Goal: Task Accomplishment & Management: Complete application form

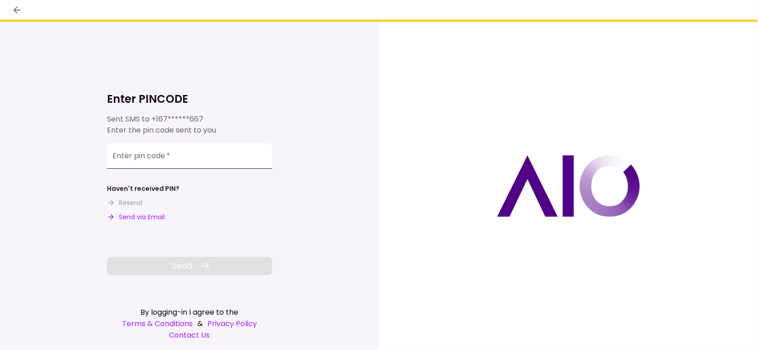
click at [189, 160] on input "Enter pin code   *" at bounding box center [189, 156] width 165 height 26
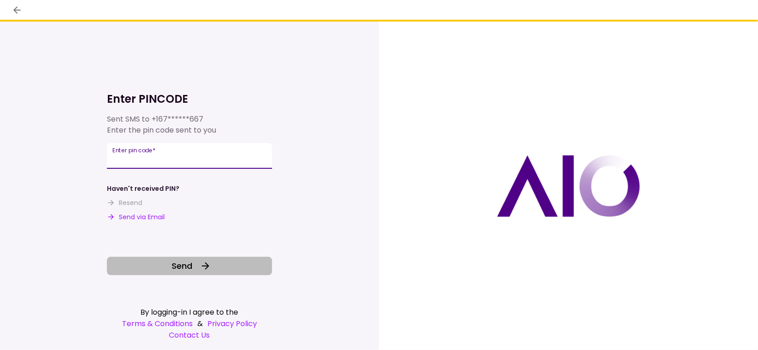
type input "******"
click at [195, 267] on button "Send" at bounding box center [189, 266] width 165 height 18
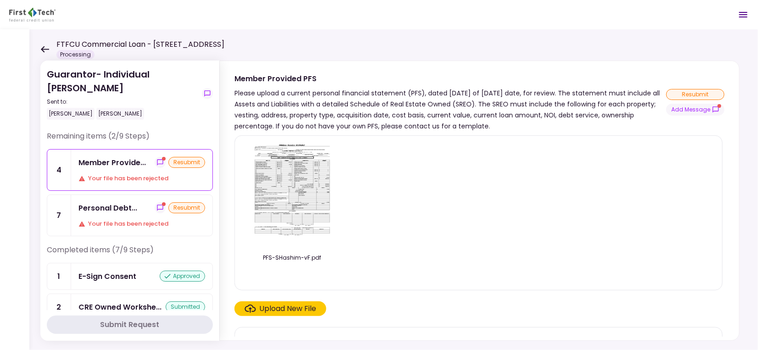
click at [118, 170] on div "Member Provide... resubmit Your file has been rejected" at bounding box center [141, 170] width 141 height 41
click at [297, 217] on img at bounding box center [292, 195] width 82 height 105
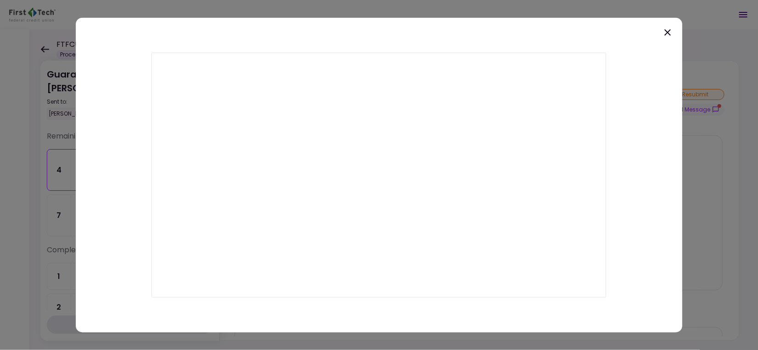
click at [669, 34] on icon at bounding box center [667, 32] width 6 height 6
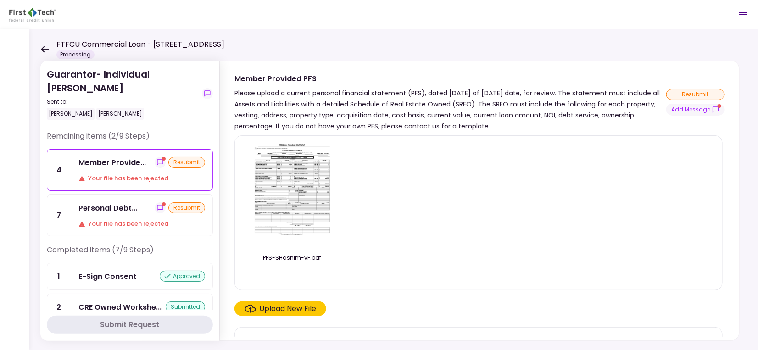
click at [298, 188] on img at bounding box center [292, 195] width 82 height 105
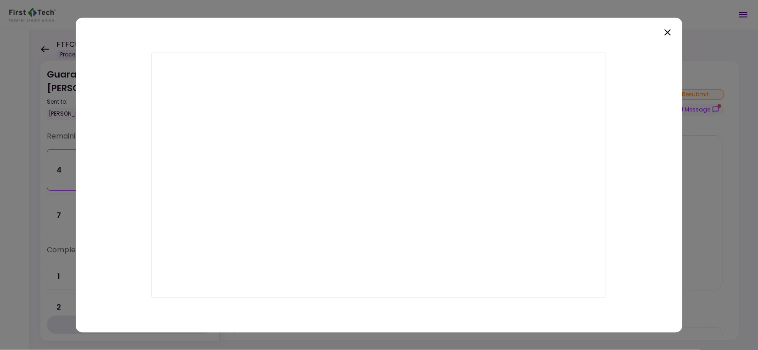
drag, startPoint x: 584, startPoint y: 332, endPoint x: 580, endPoint y: 330, distance: 4.7
click at [584, 332] on div at bounding box center [379, 174] width 607 height 315
click at [670, 31] on icon at bounding box center [667, 32] width 11 height 11
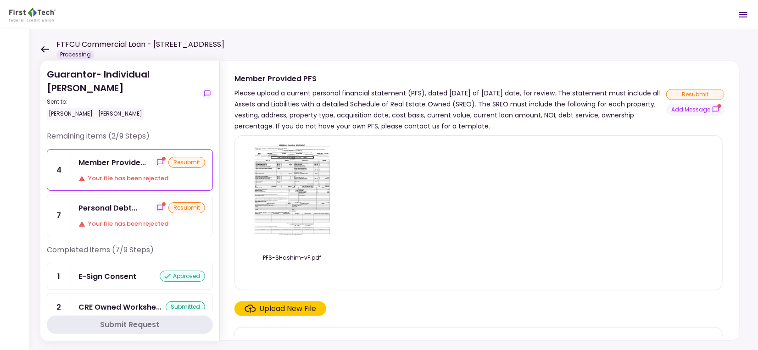
drag, startPoint x: 308, startPoint y: 188, endPoint x: 520, endPoint y: 170, distance: 212.8
click at [520, 170] on div "PFS-SHashim-vF.pdf" at bounding box center [478, 212] width 469 height 139
click at [311, 220] on img at bounding box center [292, 195] width 82 height 105
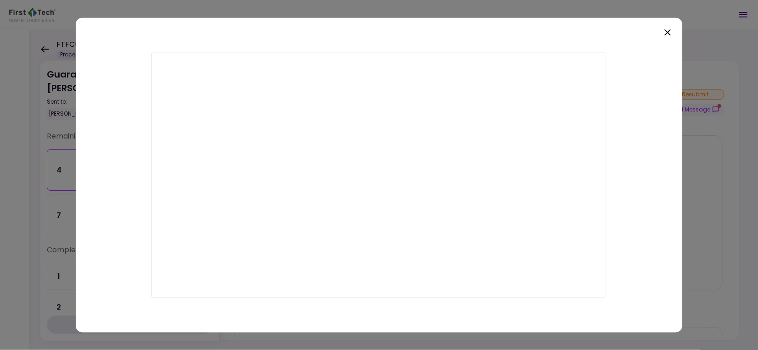
click at [667, 32] on icon at bounding box center [667, 32] width 6 height 6
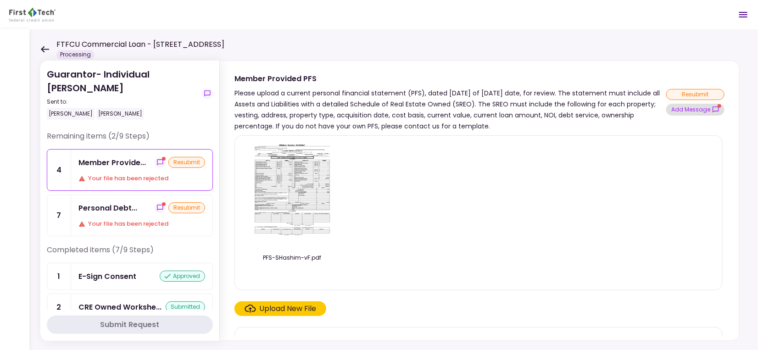
click at [698, 113] on button "Add Message" at bounding box center [695, 110] width 58 height 12
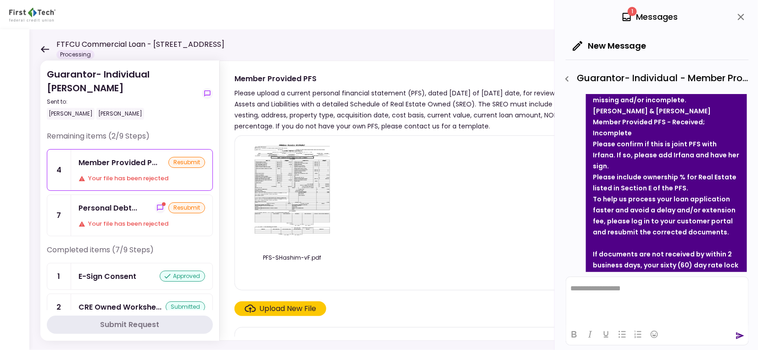
scroll to position [152, 0]
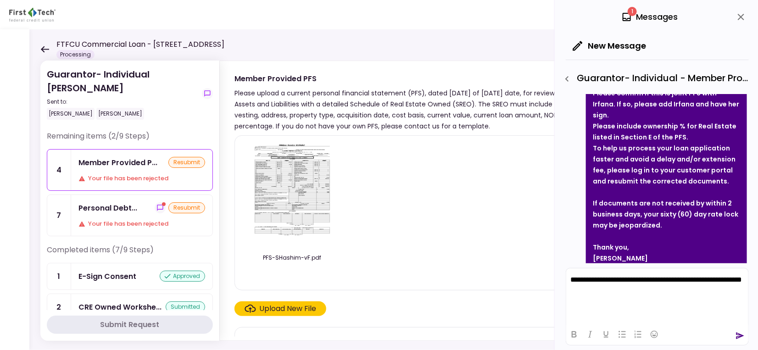
click at [293, 310] on div "Upload New File" at bounding box center [288, 308] width 57 height 11
click at [0, 0] on input "Upload New File" at bounding box center [0, 0] width 0 height 0
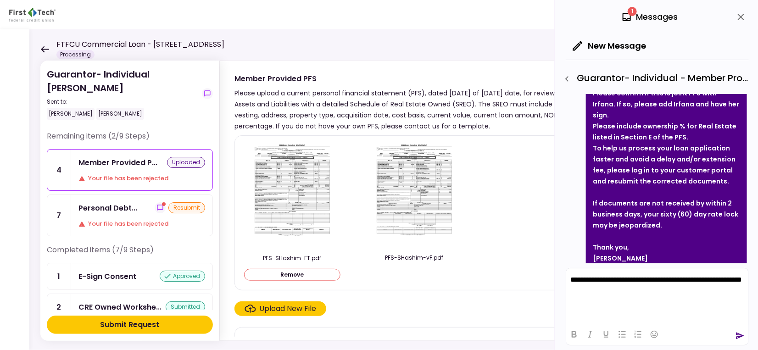
click at [305, 202] on img at bounding box center [292, 196] width 82 height 106
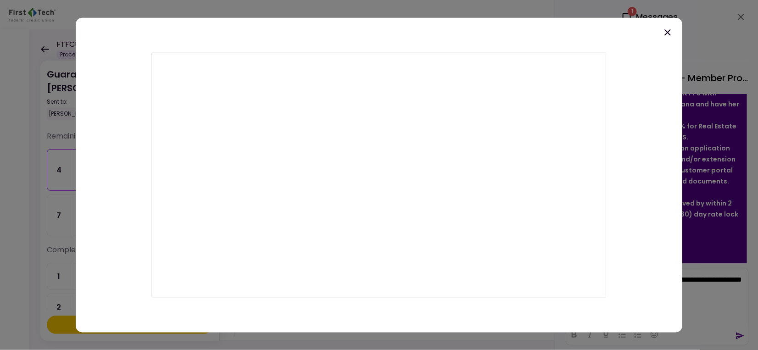
click at [666, 33] on icon at bounding box center [667, 32] width 6 height 6
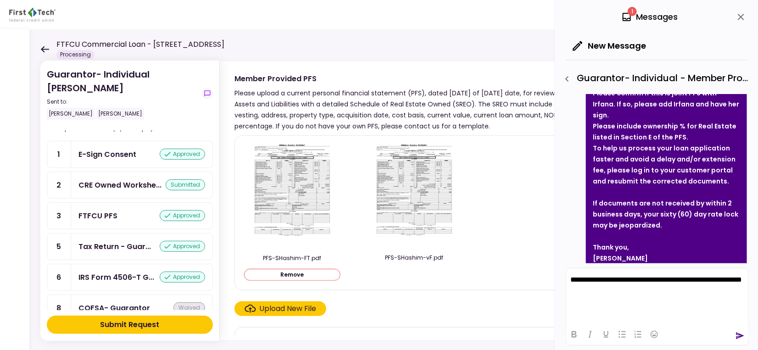
scroll to position [170, 0]
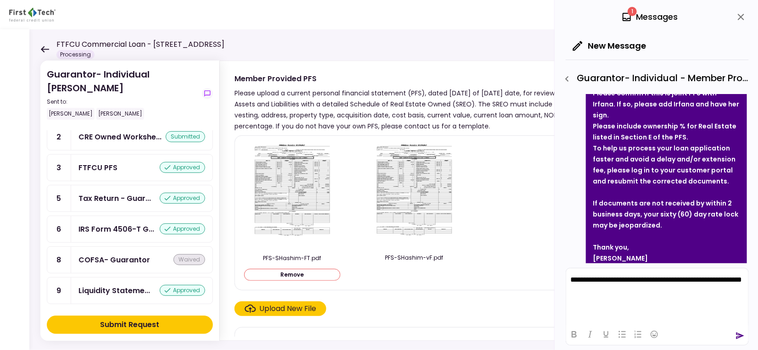
click at [403, 208] on img at bounding box center [415, 195] width 82 height 105
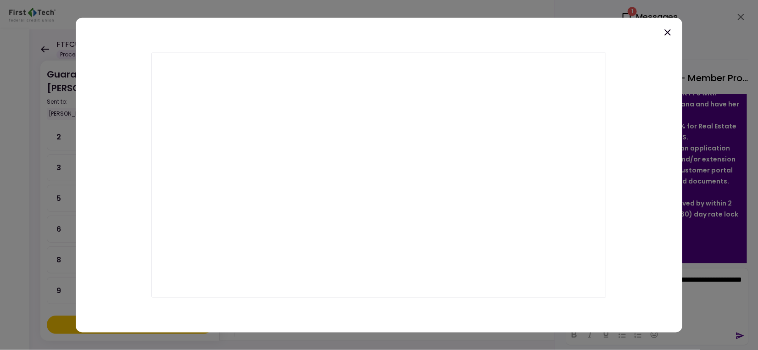
click at [669, 30] on icon at bounding box center [667, 32] width 6 height 6
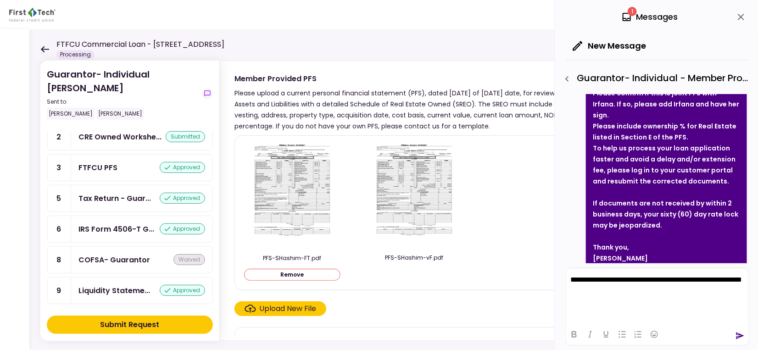
click at [272, 307] on div "Upload New File" at bounding box center [288, 308] width 57 height 11
click at [0, 0] on input "Upload New File" at bounding box center [0, 0] width 0 height 0
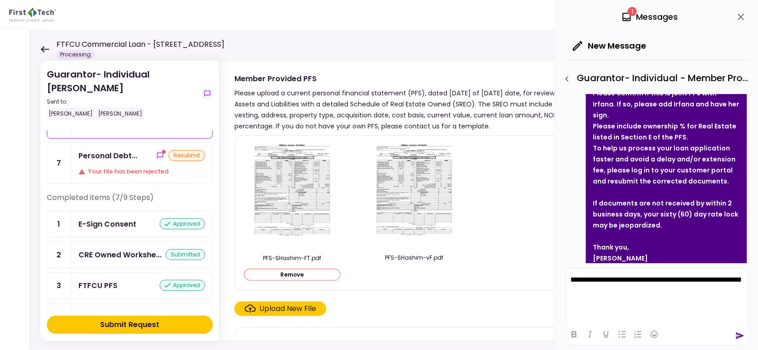
scroll to position [48, 0]
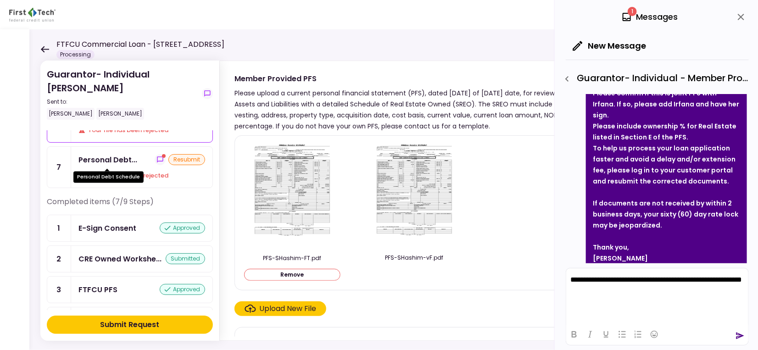
drag, startPoint x: 125, startPoint y: 164, endPoint x: 120, endPoint y: 160, distance: 6.5
click at [125, 163] on div "Personal Debt..." at bounding box center [107, 159] width 59 height 11
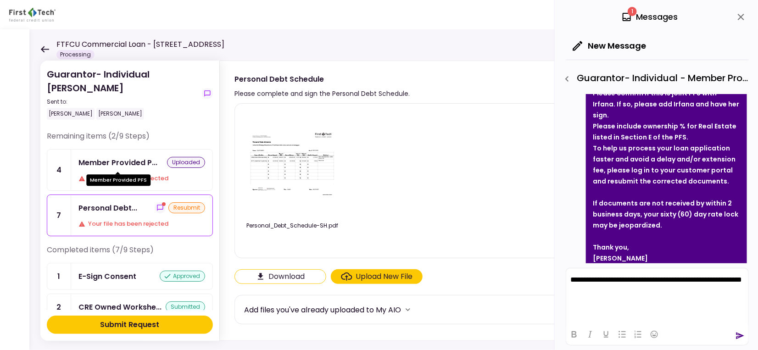
click at [123, 164] on div "Member Provided P..." at bounding box center [117, 162] width 79 height 11
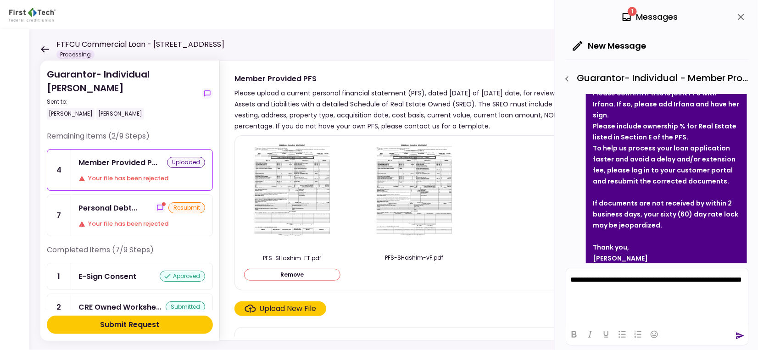
click at [737, 335] on icon "send" at bounding box center [740, 336] width 8 height 7
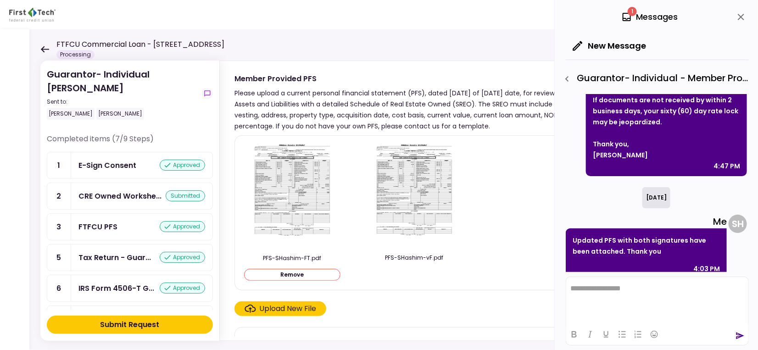
scroll to position [122, 0]
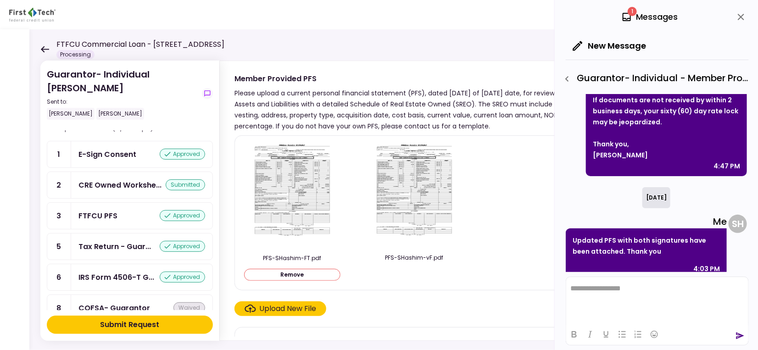
click at [285, 311] on div "Upload New File" at bounding box center [288, 308] width 57 height 11
click at [0, 0] on input "Upload New File" at bounding box center [0, 0] width 0 height 0
click at [118, 327] on div "Submit Request" at bounding box center [129, 324] width 59 height 11
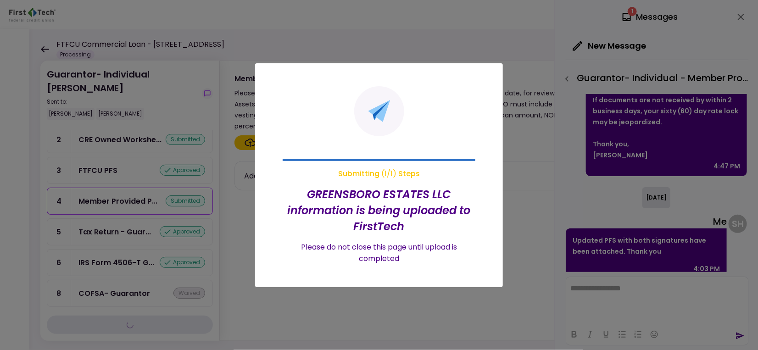
scroll to position [77, 0]
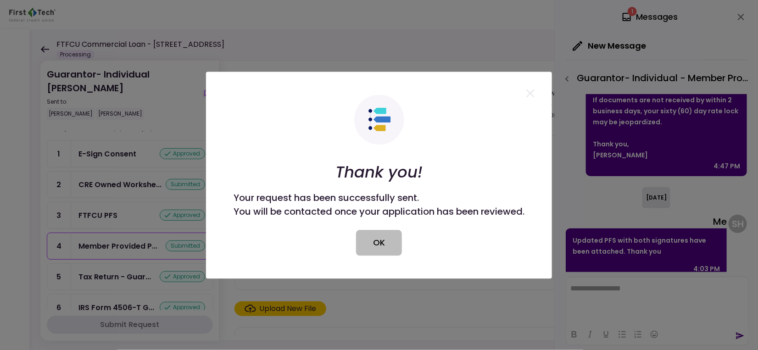
click at [389, 247] on button "OK" at bounding box center [379, 243] width 46 height 26
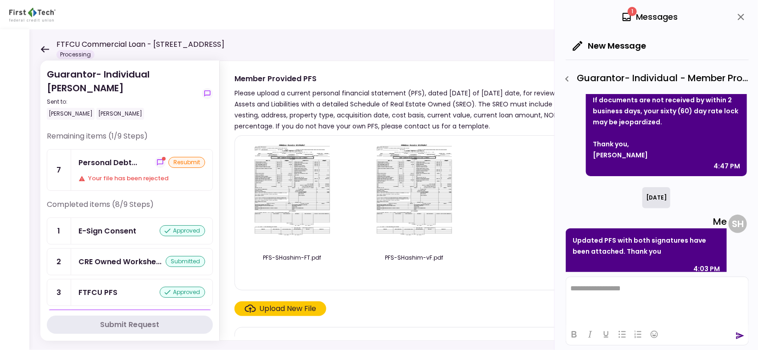
scroll to position [19, 0]
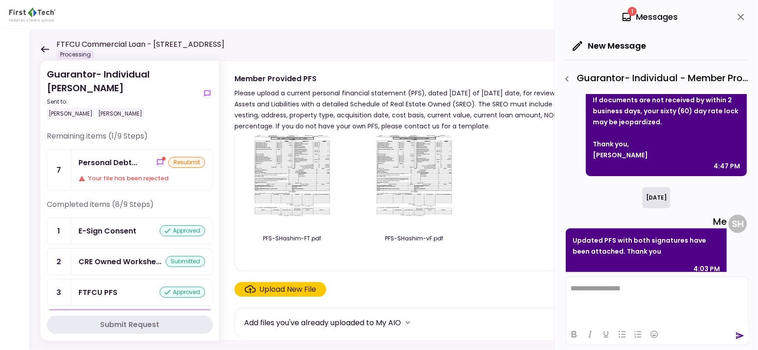
click at [110, 175] on div "Your file has been rejected" at bounding box center [141, 178] width 127 height 9
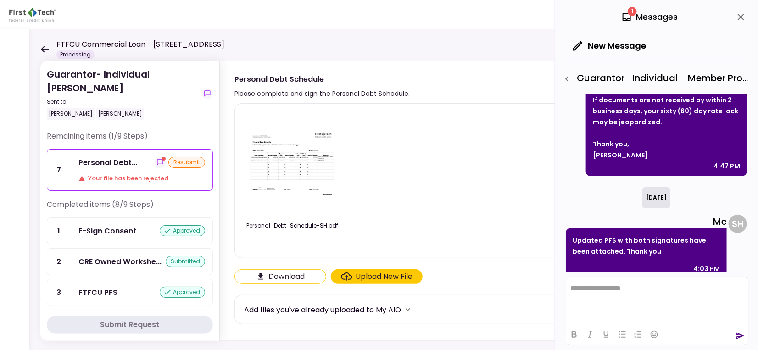
scroll to position [61, 0]
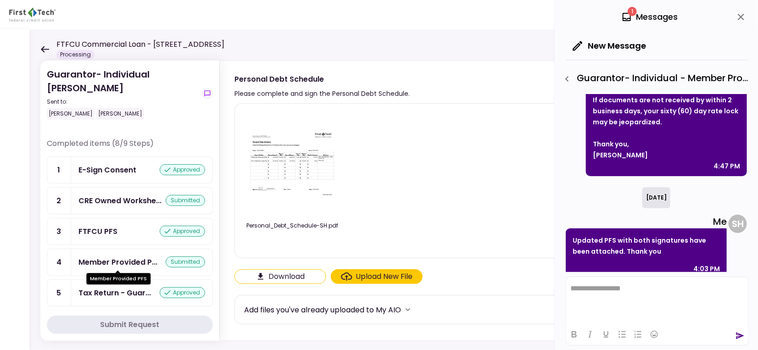
click at [138, 262] on div "Member Provided P..." at bounding box center [117, 262] width 79 height 11
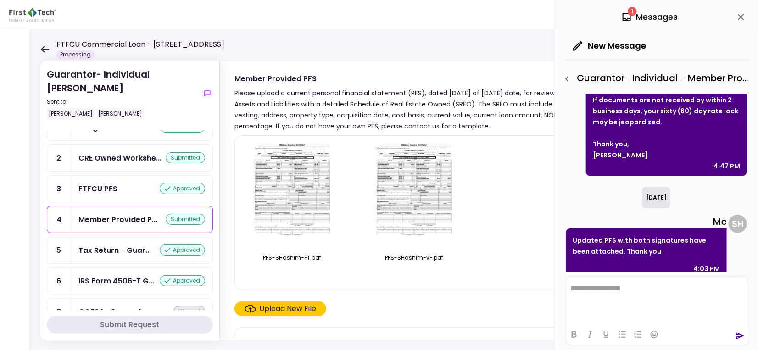
scroll to position [156, 0]
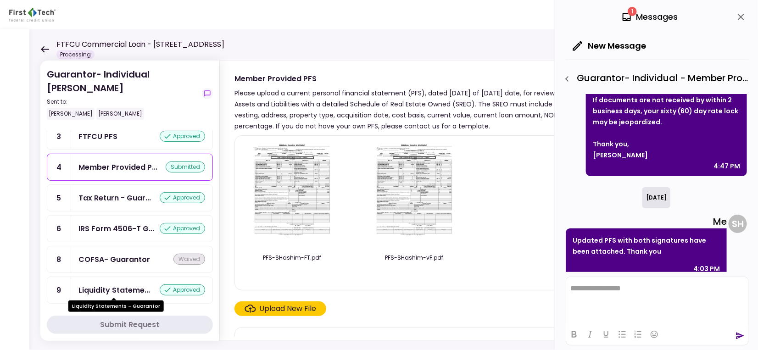
drag, startPoint x: 131, startPoint y: 284, endPoint x: 125, endPoint y: 283, distance: 6.0
click at [131, 284] on div "Liquidity Stateme..." at bounding box center [114, 289] width 72 height 11
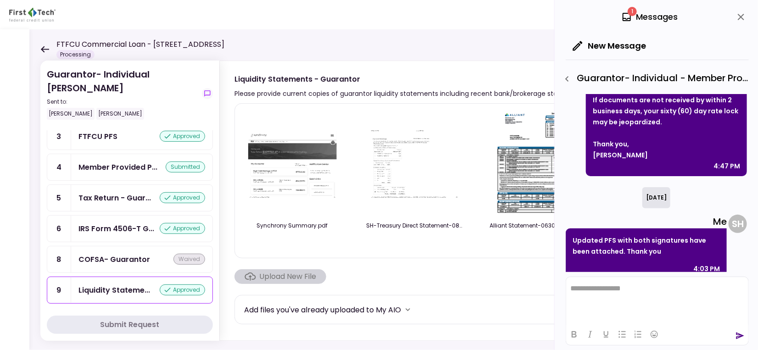
drag, startPoint x: 166, startPoint y: 257, endPoint x: 122, endPoint y: 268, distance: 44.7
click at [166, 257] on div "COFSA- Guarantor waived" at bounding box center [141, 259] width 127 height 11
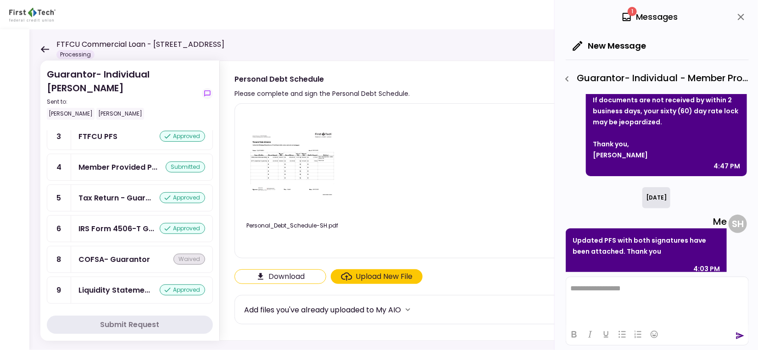
click at [115, 284] on div "Liquidity Stateme..." at bounding box center [114, 289] width 72 height 11
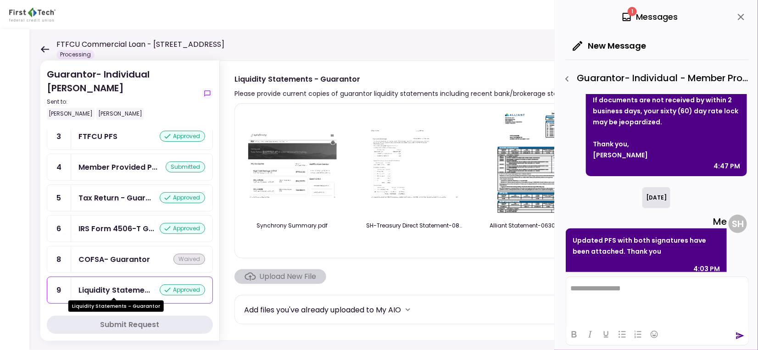
click at [118, 287] on div "Liquidity Stateme..." at bounding box center [114, 289] width 72 height 11
click at [37, 48] on div "Guarantor- Individual Syed Hashim Sent to: Jordan Shea Syed Hashim Remaining it…" at bounding box center [393, 189] width 729 height 321
click at [48, 50] on icon at bounding box center [44, 49] width 9 height 7
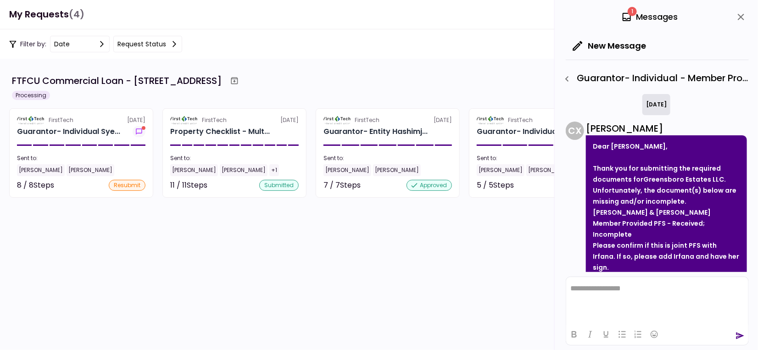
scroll to position [256, 0]
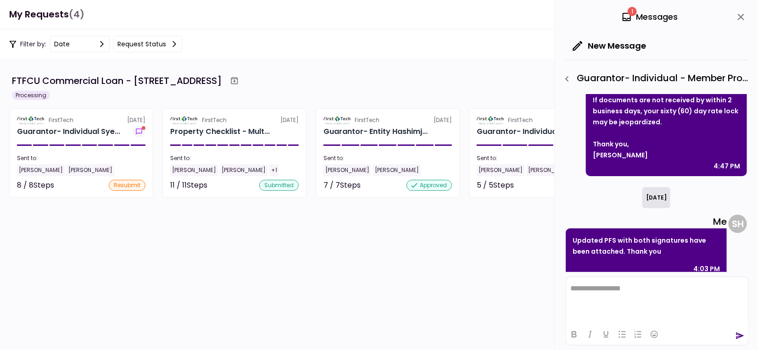
click at [244, 230] on section "FTFCU Commercial Loan - 1770 Allens Circle Greensboro GA Processing FirstTech 1…" at bounding box center [379, 204] width 758 height 291
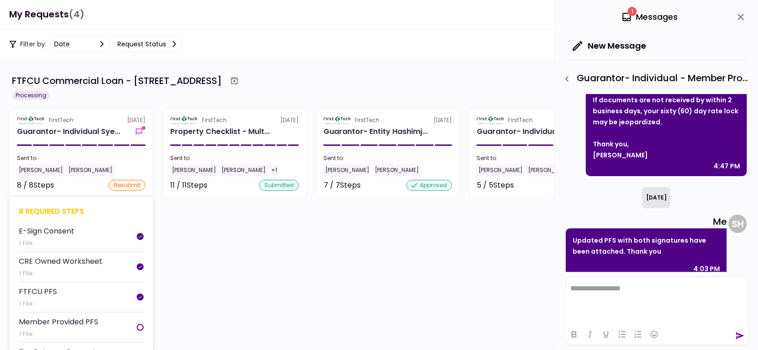
click at [70, 169] on div "[PERSON_NAME]" at bounding box center [91, 170] width 48 height 12
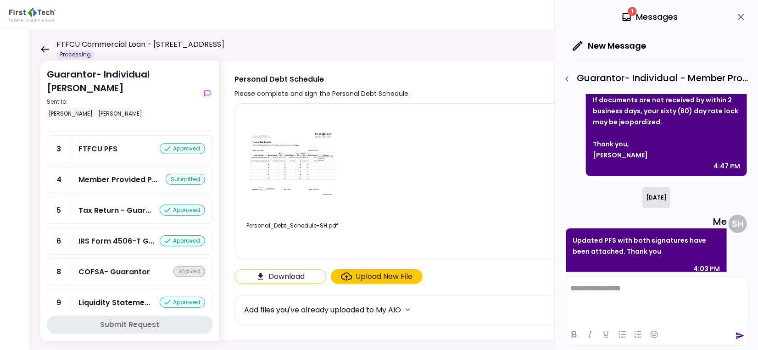
scroll to position [156, 0]
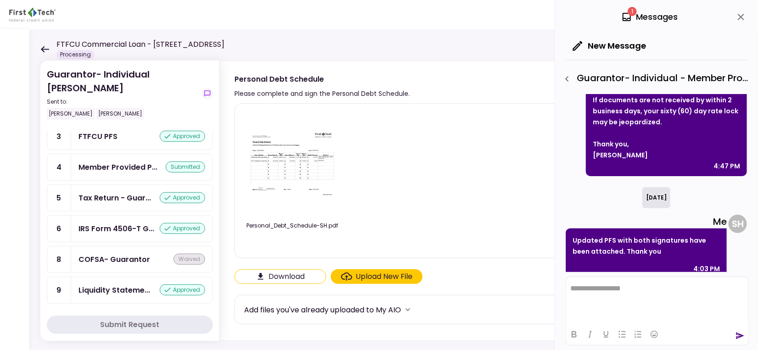
click at [44, 50] on icon at bounding box center [44, 49] width 9 height 7
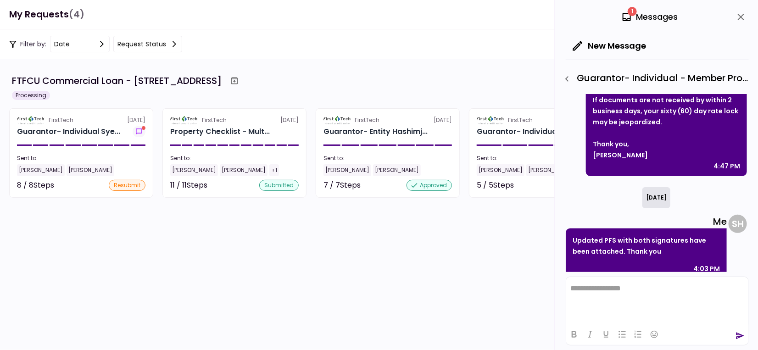
click at [128, 220] on section "FTFCU Commercial Loan - 1770 Allens Circle Greensboro GA Processing FirstTech 1…" at bounding box center [379, 204] width 758 height 291
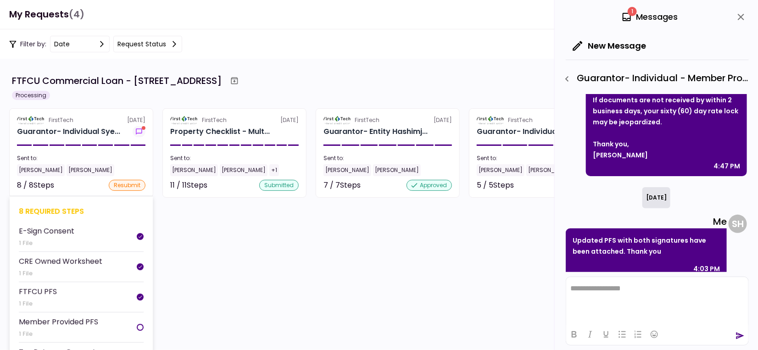
click at [67, 172] on div "[PERSON_NAME]" at bounding box center [91, 170] width 48 height 12
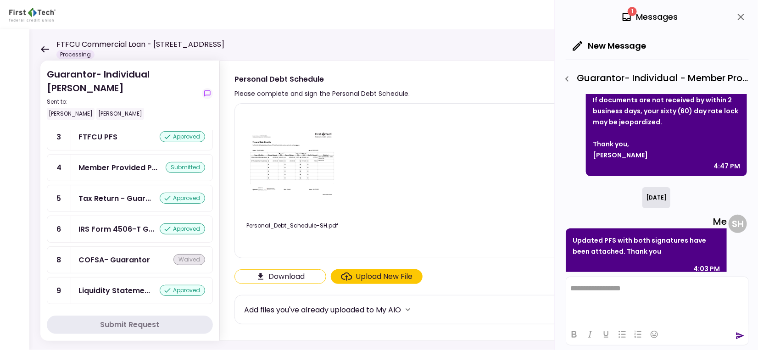
scroll to position [156, 0]
click at [112, 286] on div "Liquidity Stateme..." at bounding box center [114, 289] width 72 height 11
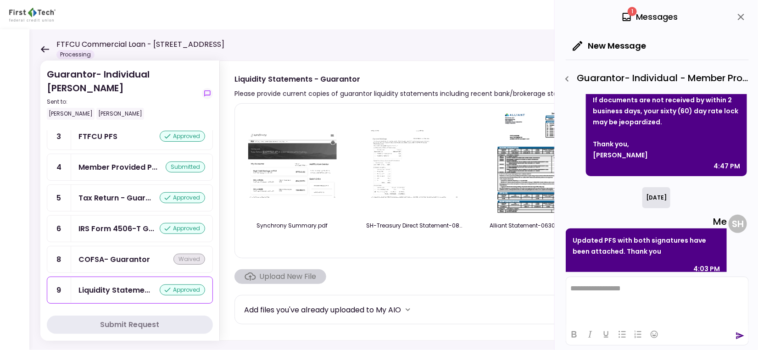
click at [351, 264] on section "Synchrony Summary.pdf SH-Treasury Direct Statement-0815-2025.pdf Alliant Statem…" at bounding box center [479, 220] width 490 height 234
click at [286, 279] on div "Upload New File" at bounding box center [280, 276] width 92 height 15
click at [45, 47] on icon at bounding box center [44, 49] width 9 height 7
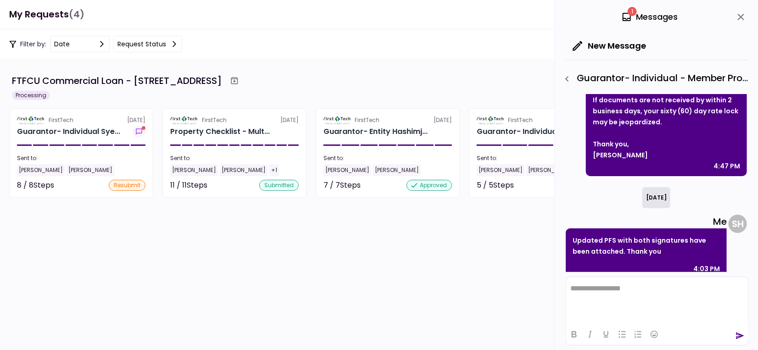
click at [107, 153] on section "FirstTech 18 Aug Guarantor- Individual Sye... Sent to: Jordan Shea Syed Hashim …" at bounding box center [81, 152] width 144 height 89
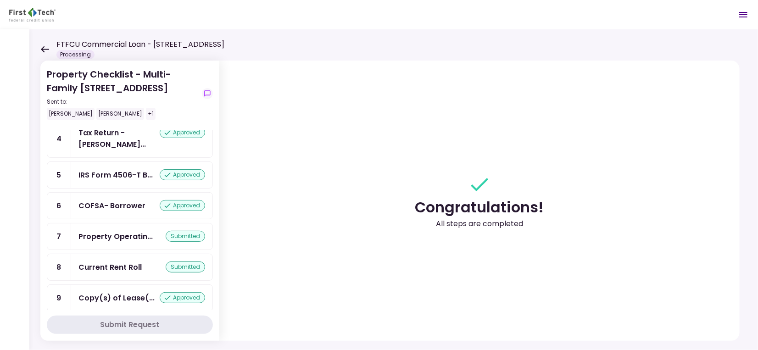
scroll to position [283, 0]
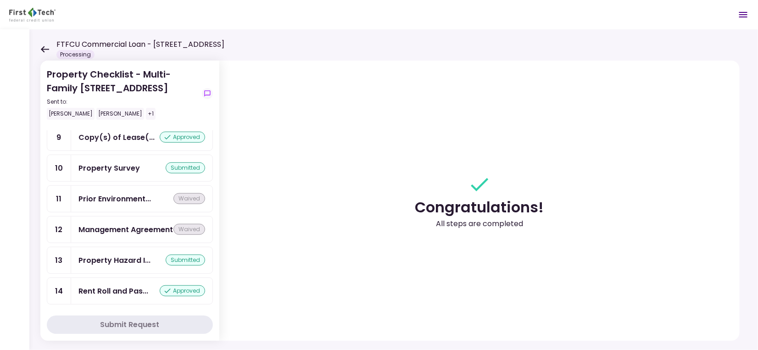
click at [40, 48] on icon at bounding box center [44, 49] width 9 height 7
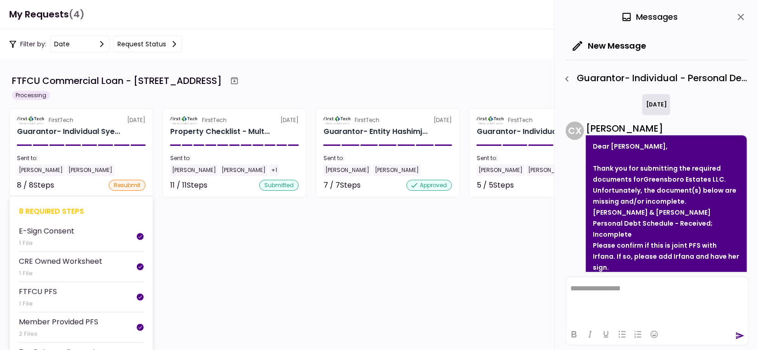
scroll to position [131, 0]
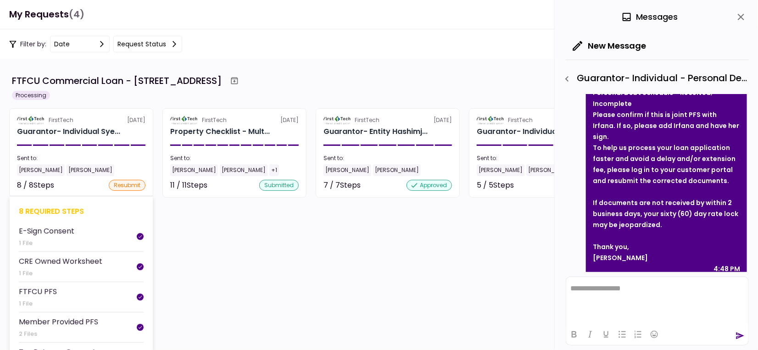
click at [89, 164] on div "[PERSON_NAME]" at bounding box center [91, 170] width 48 height 12
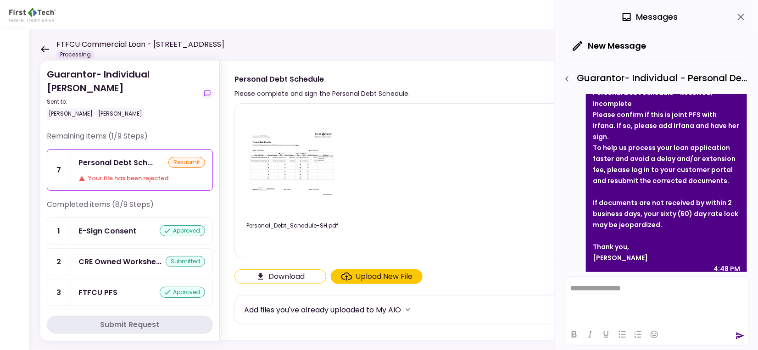
scroll to position [156, 0]
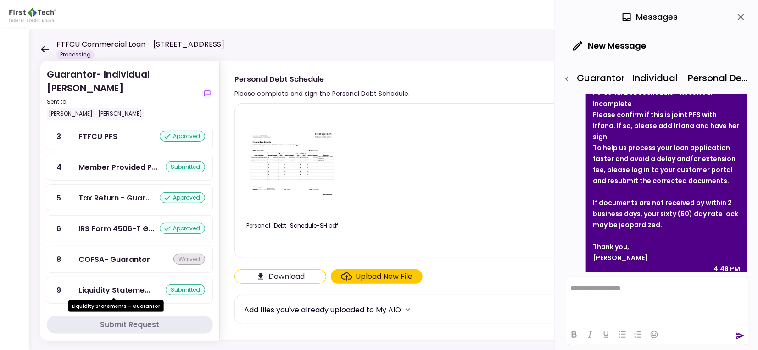
click at [107, 291] on div "Liquidity Stateme..." at bounding box center [114, 289] width 72 height 11
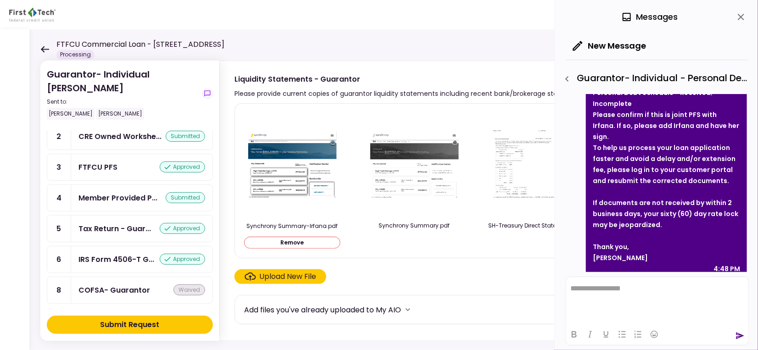
click at [287, 277] on div "Upload New File" at bounding box center [288, 276] width 57 height 11
click at [0, 0] on input "Upload New File" at bounding box center [0, 0] width 0 height 0
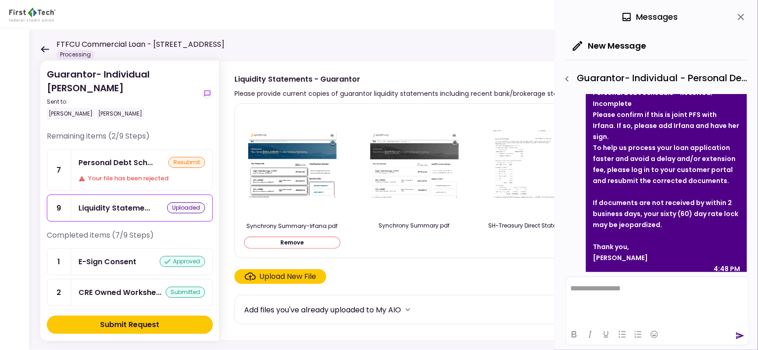
click at [133, 327] on div "Submit Request" at bounding box center [129, 324] width 59 height 11
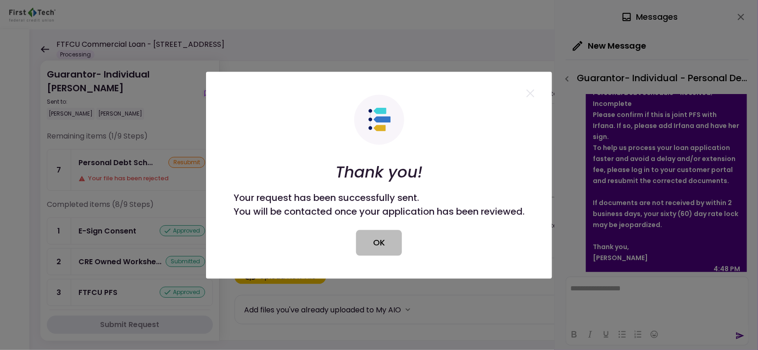
click at [388, 241] on button "OK" at bounding box center [379, 243] width 46 height 26
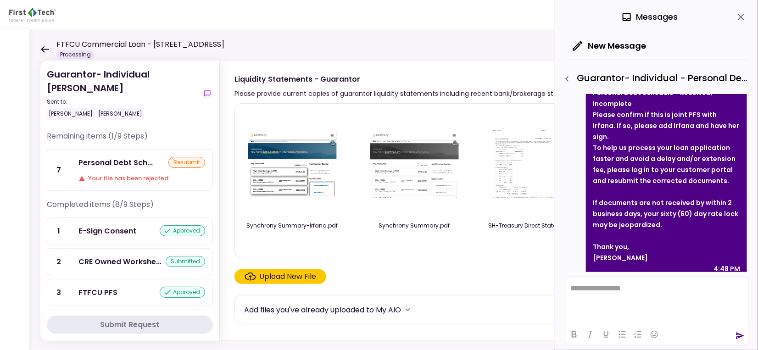
click at [128, 173] on div "Personal Debt Sch... resubmit Your file has been rejected" at bounding box center [141, 170] width 141 height 41
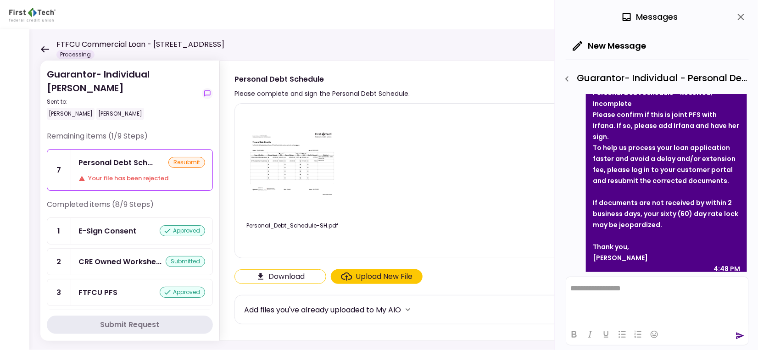
click at [490, 226] on div "Personal_Debt_Schedule-SH.pdf" at bounding box center [478, 180] width 469 height 139
click at [366, 278] on div "Upload New File" at bounding box center [384, 276] width 57 height 11
click at [0, 0] on input "Upload New File" at bounding box center [0, 0] width 0 height 0
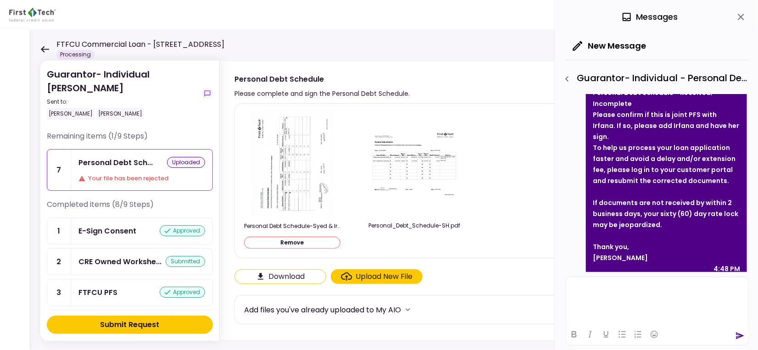
click at [659, 296] on html at bounding box center [657, 288] width 182 height 22
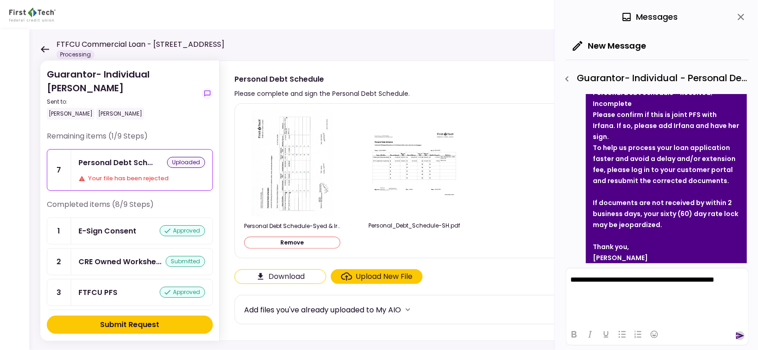
click at [738, 339] on icon "send" at bounding box center [740, 335] width 9 height 9
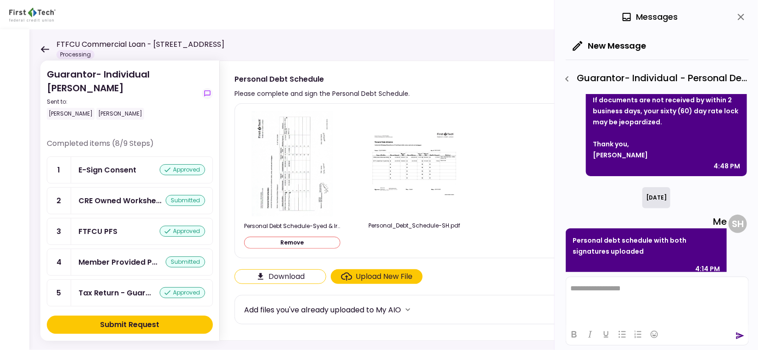
scroll to position [122, 0]
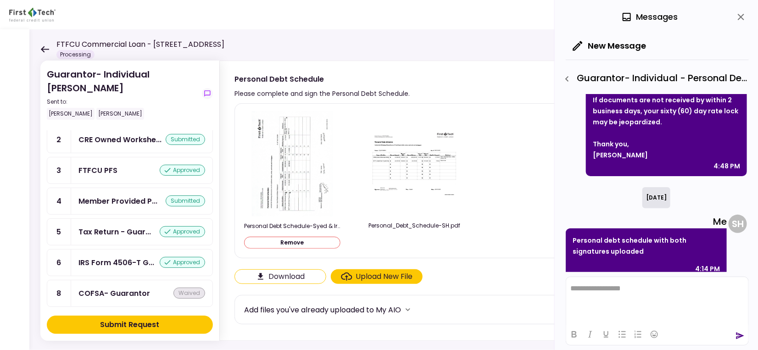
click at [133, 324] on div "Submit Request" at bounding box center [129, 324] width 59 height 11
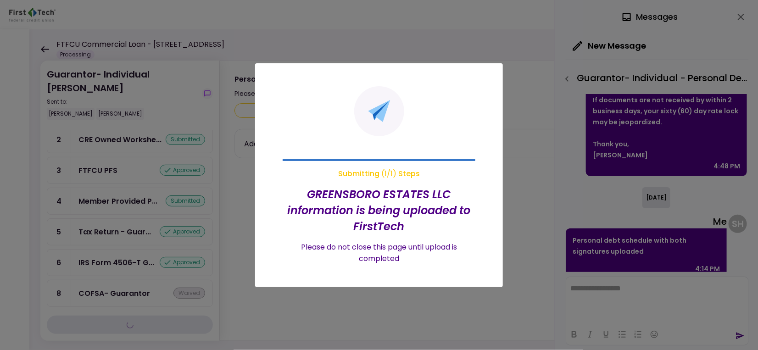
scroll to position [54, 0]
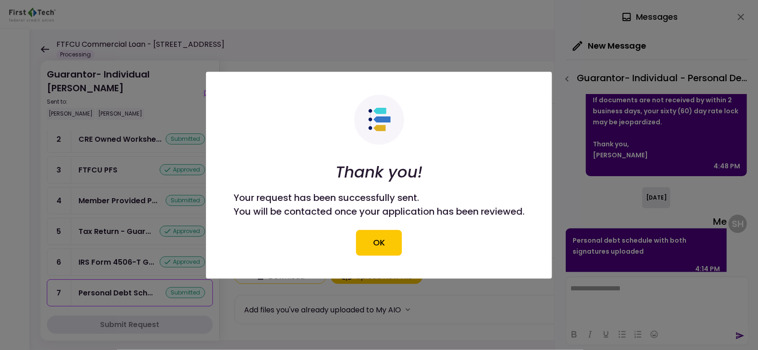
click at [378, 242] on button "OK" at bounding box center [379, 243] width 46 height 26
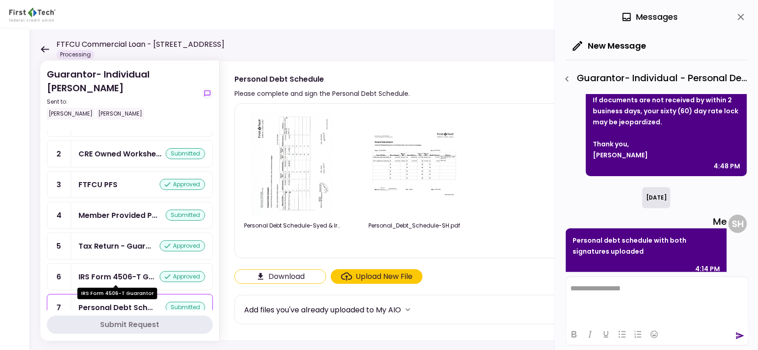
scroll to position [0, 0]
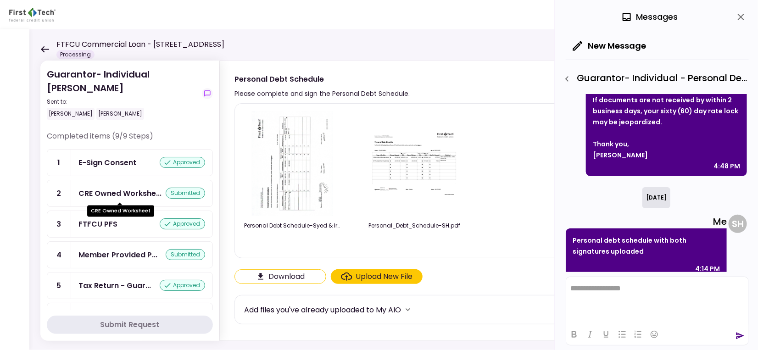
click at [117, 192] on div "CRE Owned Workshe..." at bounding box center [119, 193] width 83 height 11
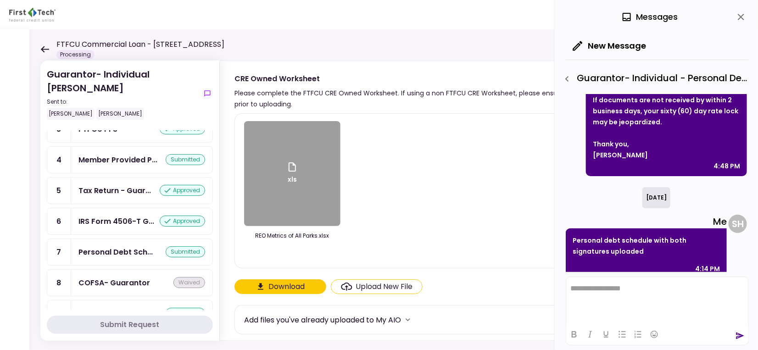
scroll to position [118, 0]
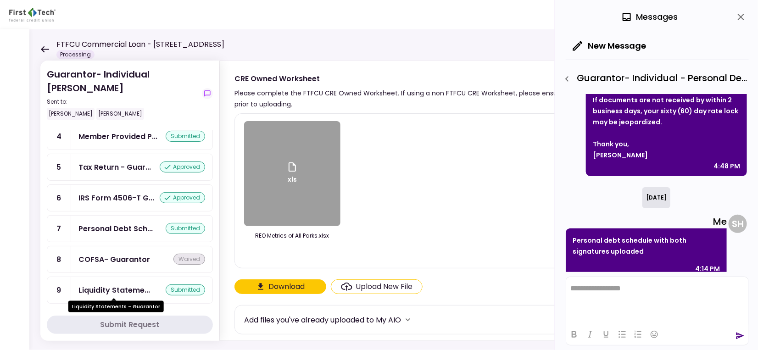
click at [117, 284] on div "Liquidity Stateme..." at bounding box center [114, 289] width 72 height 11
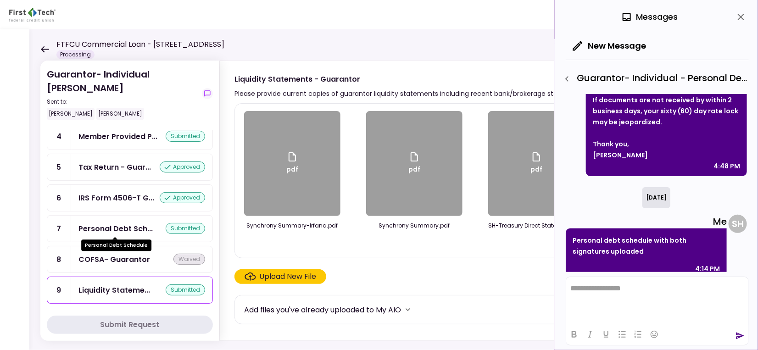
click at [117, 228] on div "Personal Debt Sch..." at bounding box center [115, 228] width 74 height 11
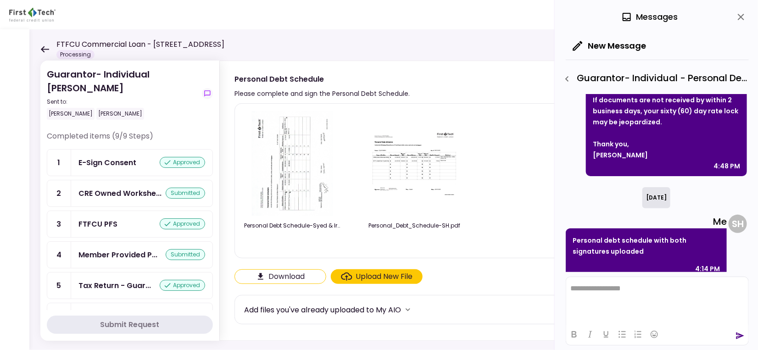
click at [110, 222] on div "FTFCU PFS" at bounding box center [97, 223] width 39 height 11
